Goal: Task Accomplishment & Management: Use online tool/utility

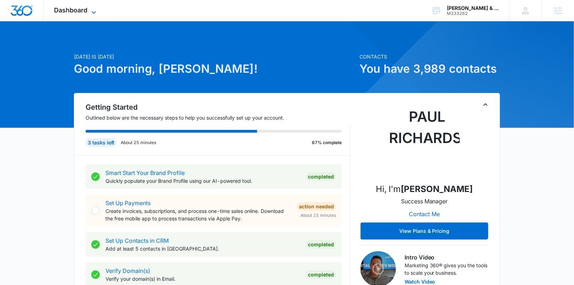
click at [80, 10] on span "Dashboard" at bounding box center [70, 9] width 33 height 7
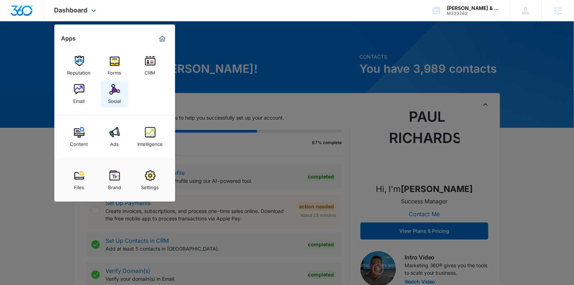
click at [115, 85] on img at bounding box center [114, 89] width 11 height 11
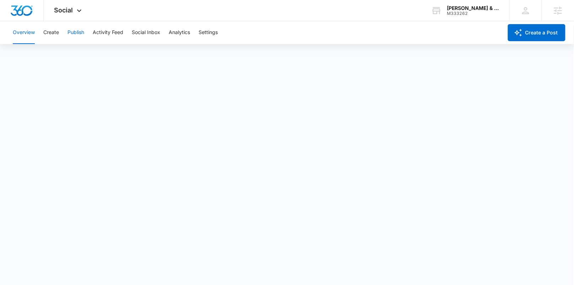
click at [74, 32] on button "Publish" at bounding box center [75, 32] width 17 height 23
click at [54, 61] on button "Schedules" at bounding box center [54, 54] width 24 height 20
